Goal: Task Accomplishment & Management: Manage account settings

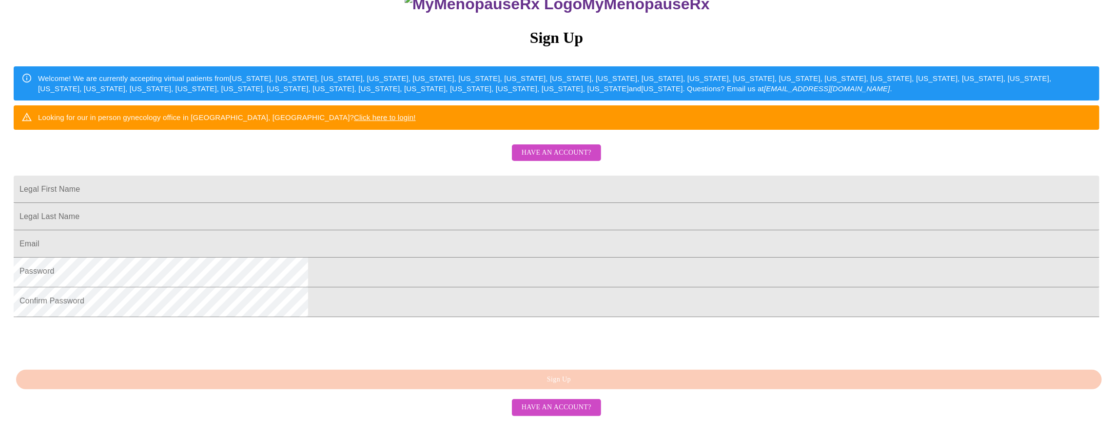
scroll to position [211, 0]
click at [439, 176] on input "Legal First Name" at bounding box center [557, 189] width 1086 height 27
type input "[PERSON_NAME]"
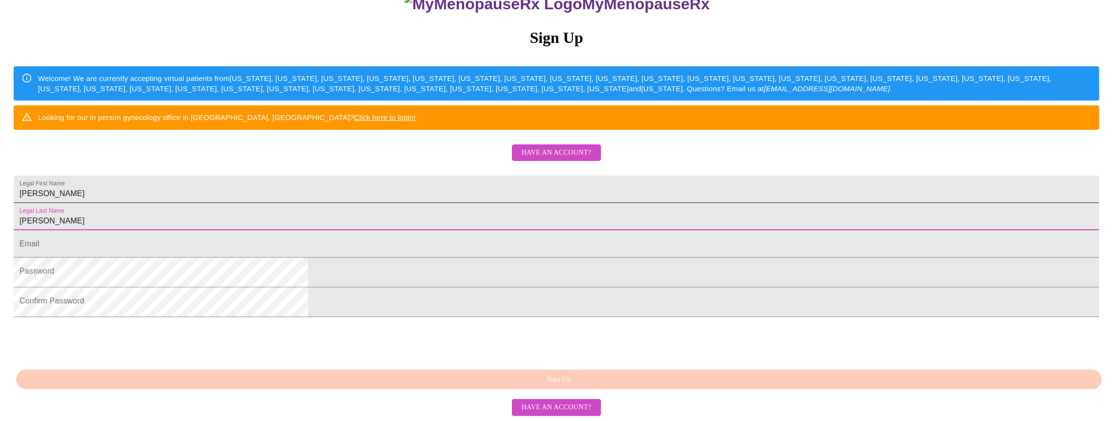
type input "[PERSON_NAME]"
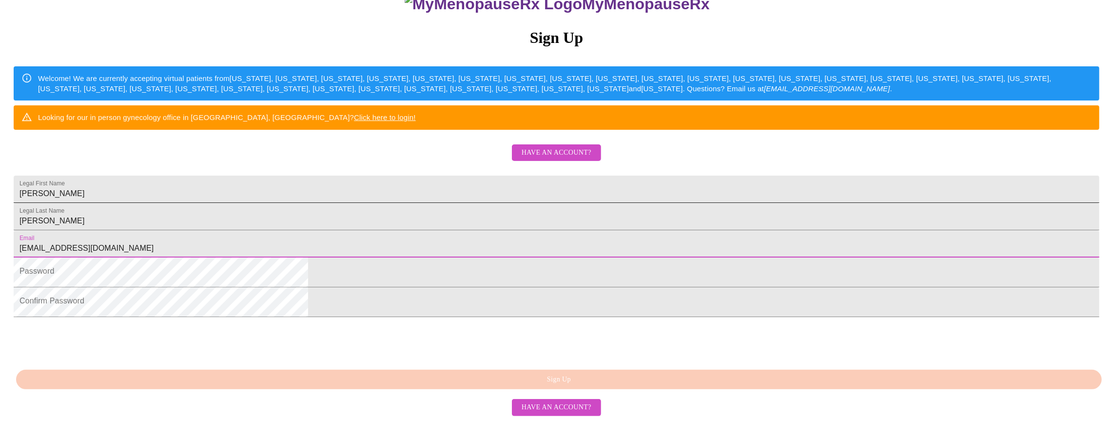
type input "[EMAIL_ADDRESS][DOMAIN_NAME]"
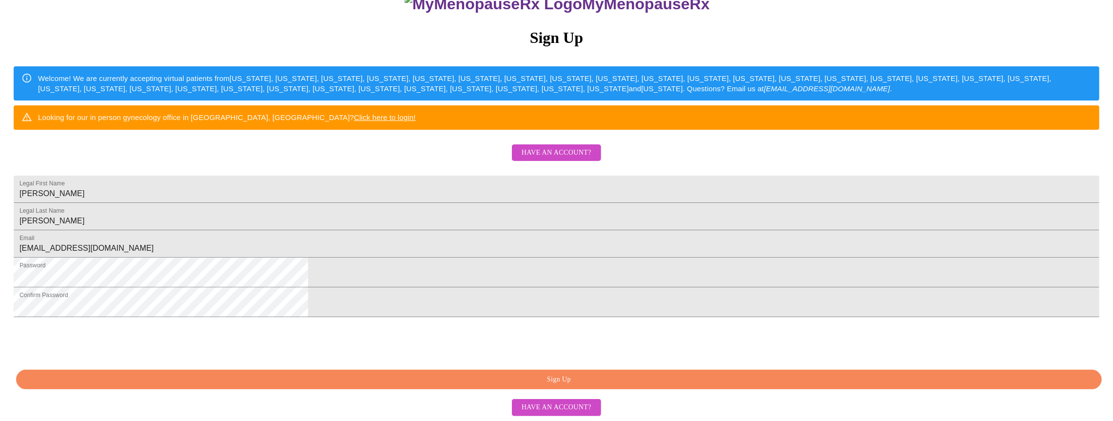
click at [572, 407] on span "Have an account?" at bounding box center [557, 407] width 70 height 12
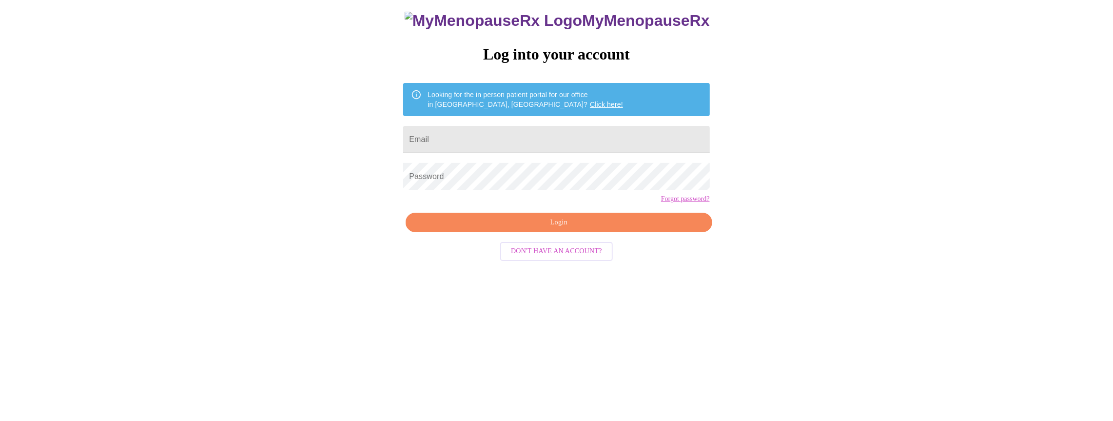
scroll to position [10, 0]
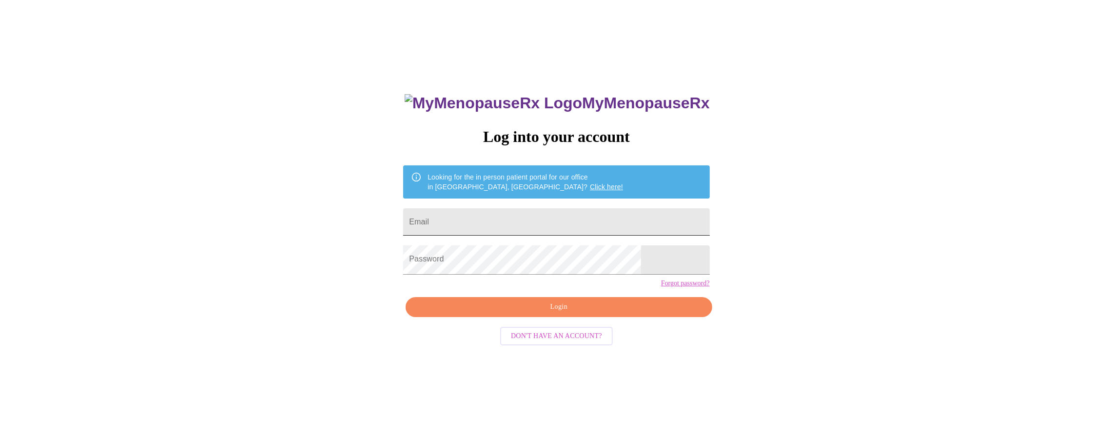
click at [464, 221] on input "Email" at bounding box center [556, 221] width 306 height 27
click at [483, 234] on input "Email" at bounding box center [556, 221] width 306 height 27
type input "[EMAIL_ADDRESS][DOMAIN_NAME]"
click at [555, 313] on span "Login" at bounding box center [559, 307] width 284 height 12
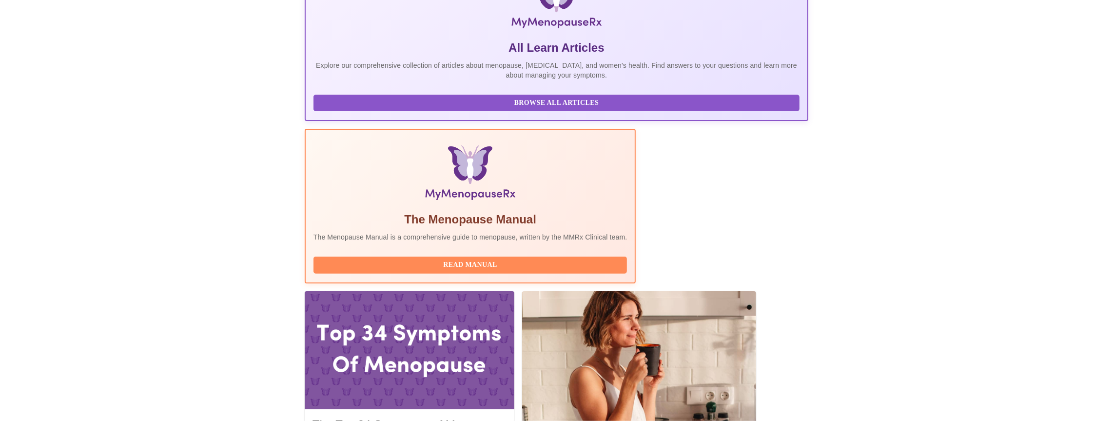
scroll to position [185, 0]
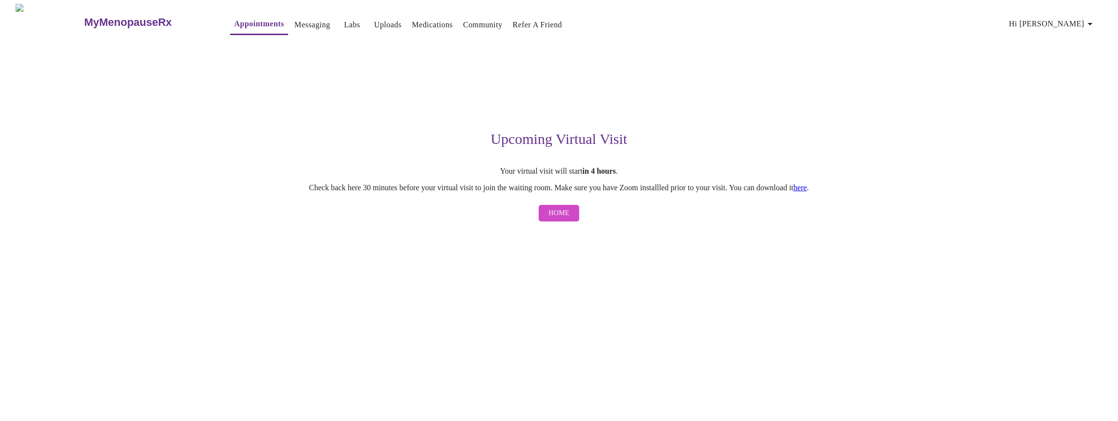
click at [807, 189] on link "here" at bounding box center [801, 187] width 14 height 8
